Goal: Obtain resource: Obtain resource

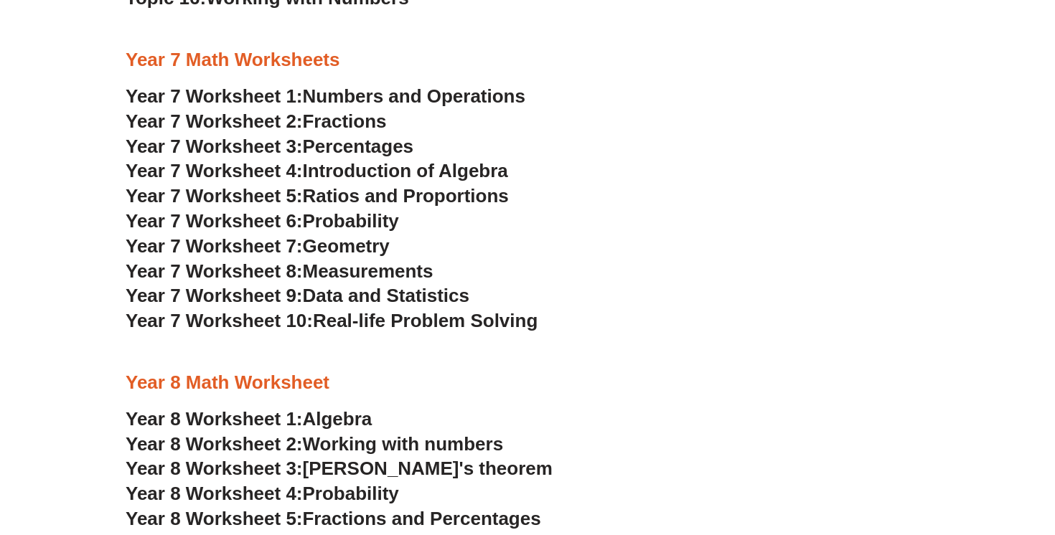
scroll to position [3715, 0]
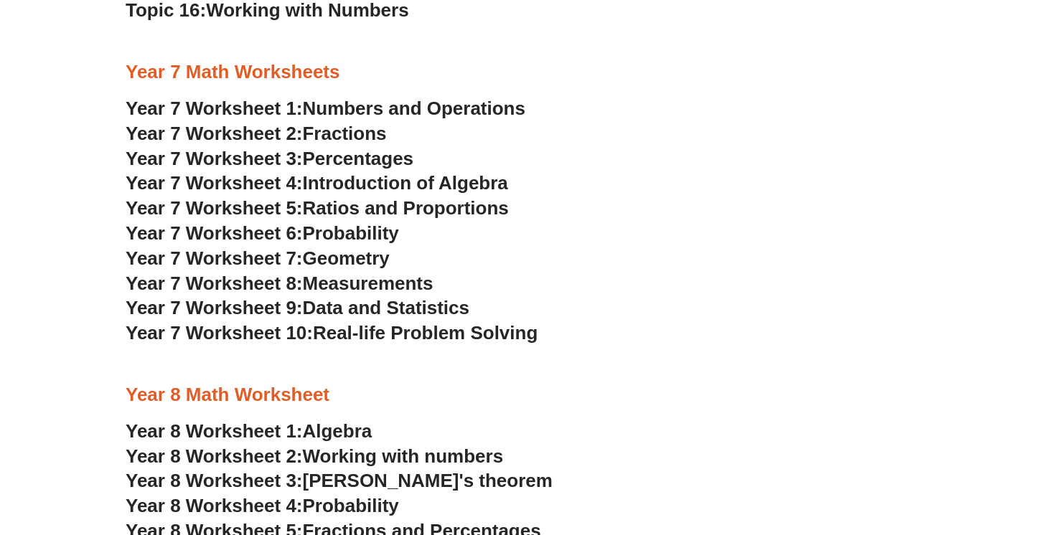
click at [276, 67] on h3 "Year 7 Math Worksheets" at bounding box center [528, 72] width 804 height 24
click at [204, 70] on h3 "Year 7 Math Worksheets" at bounding box center [528, 72] width 804 height 24
click at [192, 83] on h3 "Year 7 Math Worksheets" at bounding box center [528, 72] width 804 height 24
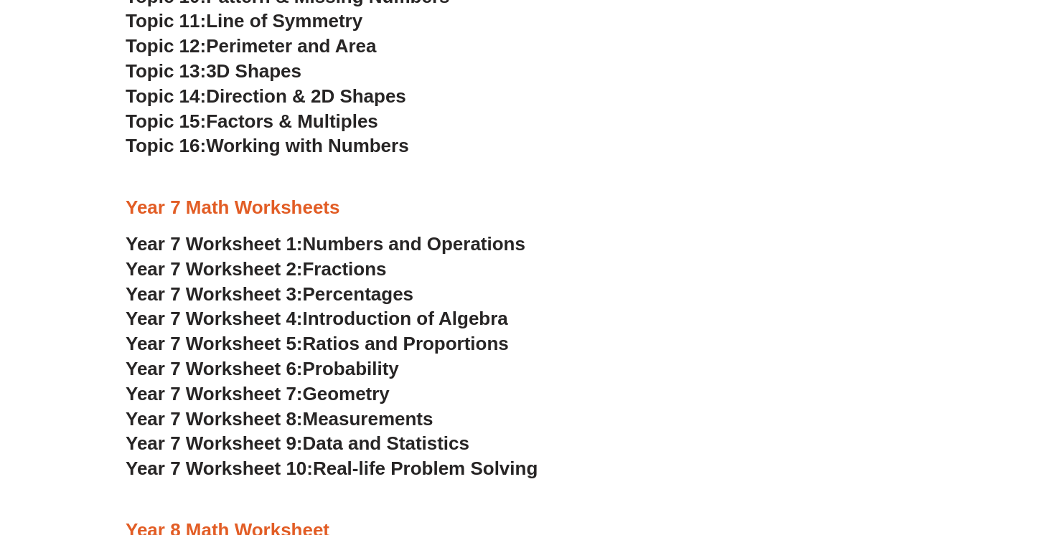
scroll to position [3578, 0]
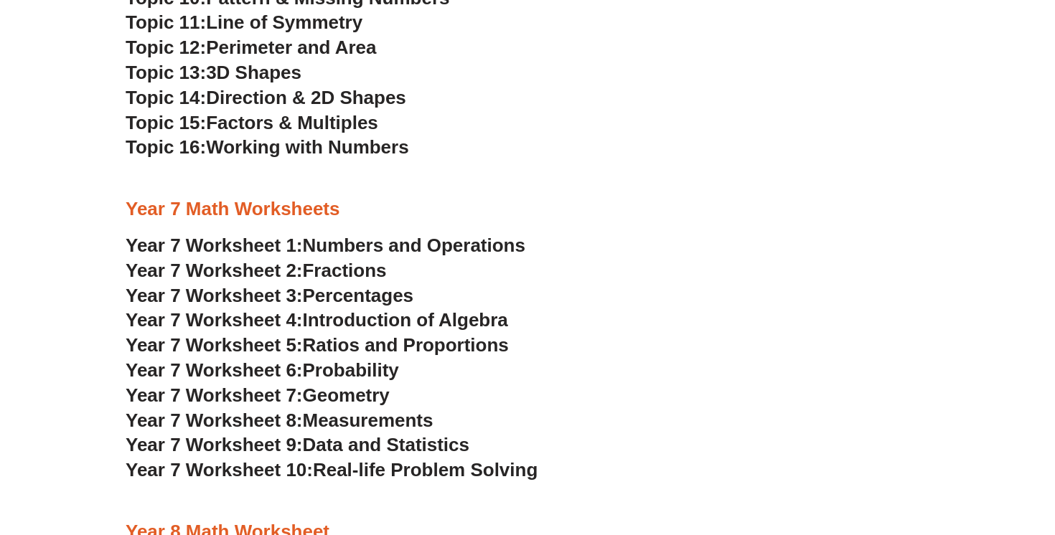
click at [220, 206] on h3 "Year 7 Math Worksheets" at bounding box center [528, 209] width 804 height 24
click at [200, 231] on div at bounding box center [528, 227] width 804 height 11
click at [291, 243] on span "Year 7 Worksheet 1:" at bounding box center [214, 246] width 177 height 22
click at [398, 471] on span "Real-life Problem Solving" at bounding box center [425, 470] width 225 height 22
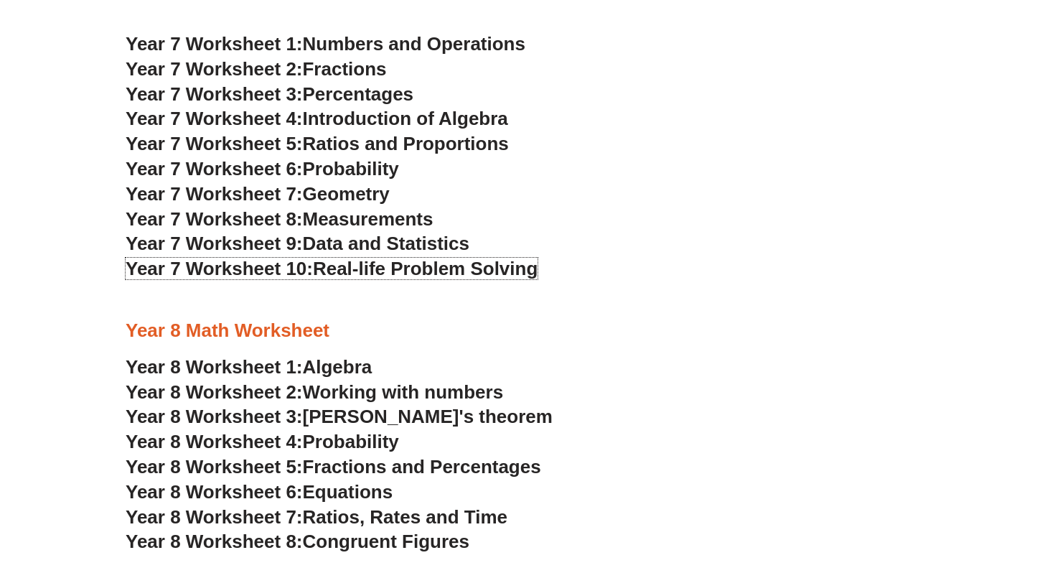
scroll to position [3787, 0]
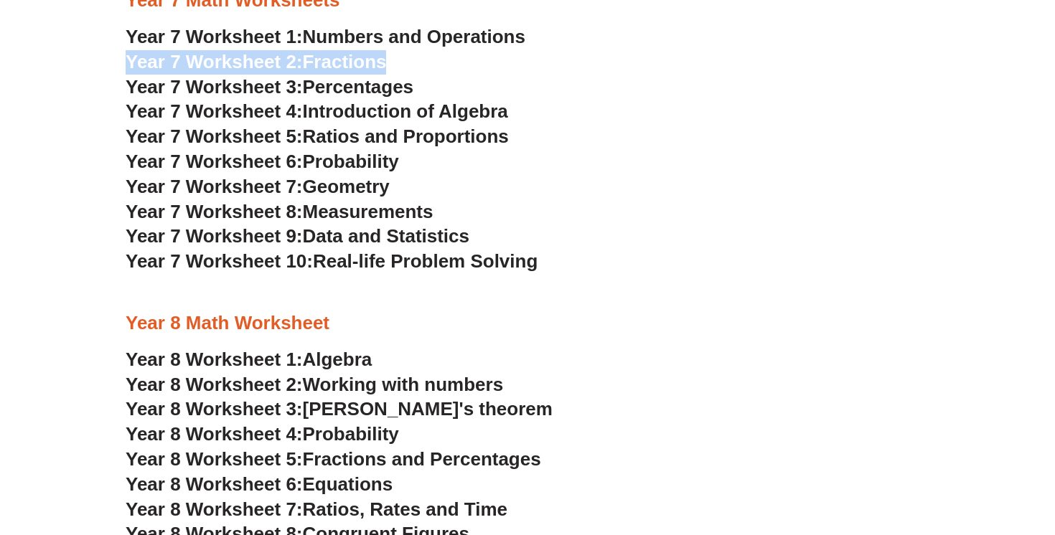
click at [410, 110] on span "Introduction of Algebra" at bounding box center [405, 111] width 205 height 22
